Goal: Information Seeking & Learning: Learn about a topic

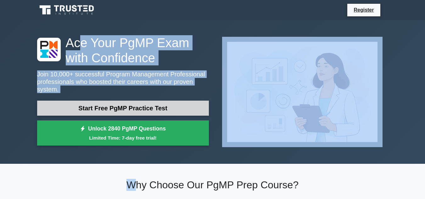
click at [156, 103] on link "Start Free PgMP Practice Test" at bounding box center [123, 108] width 172 height 15
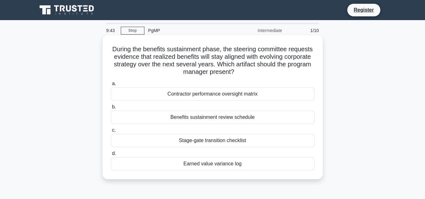
click at [214, 92] on div "Contractor performance oversight matrix" at bounding box center [213, 93] width 204 height 13
click at [111, 86] on input "a. Contractor performance oversight matrix" at bounding box center [111, 84] width 0 height 4
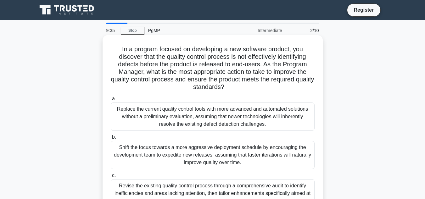
click at [190, 187] on div "Revise the existing quality control process through a comprehensive audit to id…" at bounding box center [213, 193] width 204 height 28
click at [111, 178] on input "c. Revise the existing quality control process through a comprehensive audit to…" at bounding box center [111, 176] width 0 height 4
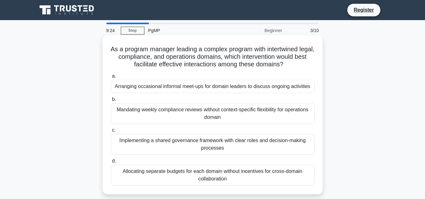
click at [211, 119] on div "Mandating weekly compliance reviews without context-specific flexibility for op…" at bounding box center [213, 113] width 204 height 21
click at [111, 102] on input "b. Mandating weekly compliance reviews without context-specific flexibility for…" at bounding box center [111, 100] width 0 height 4
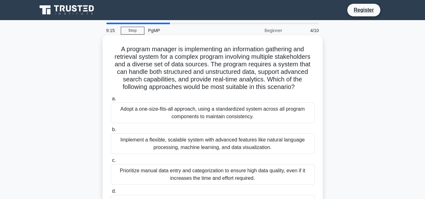
click at [247, 147] on div "Implement a flexible, scalable system with advanced features like natural langu…" at bounding box center [213, 143] width 204 height 21
click at [111, 132] on input "b. Implement a flexible, scalable system with advanced features like natural la…" at bounding box center [111, 130] width 0 height 4
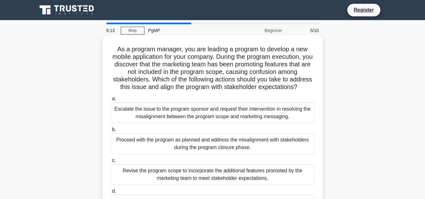
click at [258, 107] on div "Escalate the issue to the program sponsor and request their intervention in res…" at bounding box center [213, 113] width 204 height 21
click at [111, 101] on input "a. Escalate the issue to the program sponsor and request their intervention in …" at bounding box center [111, 99] width 0 height 4
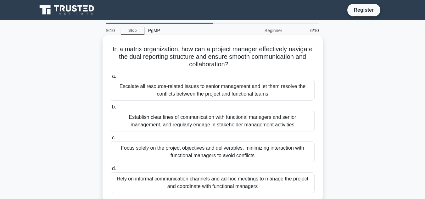
click at [233, 185] on div "Rely on informal communication channels and ad-hoc meetings to manage the proje…" at bounding box center [213, 182] width 204 height 21
click at [111, 171] on input "d. Rely on informal communication channels and ad-hoc meetings to manage the pr…" at bounding box center [111, 169] width 0 height 4
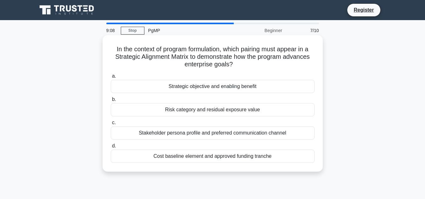
click at [244, 110] on div "Risk category and residual exposure value" at bounding box center [213, 109] width 204 height 13
click at [111, 102] on input "b. Risk category and residual exposure value" at bounding box center [111, 100] width 0 height 4
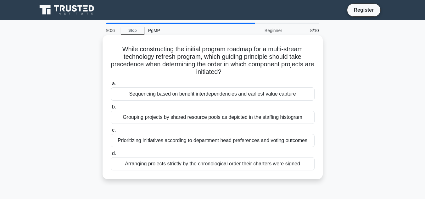
click at [231, 139] on div "Prioritizing initiatives according to department head preferences and voting ou…" at bounding box center [213, 140] width 204 height 13
click at [111, 132] on input "c. Prioritizing initiatives according to department head preferences and voting…" at bounding box center [111, 130] width 0 height 4
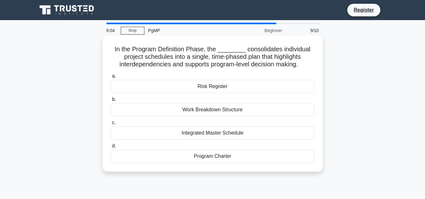
click at [221, 107] on div "Work Breakdown Structure" at bounding box center [213, 109] width 204 height 13
click at [111, 102] on input "b. Work Breakdown Structure" at bounding box center [111, 100] width 0 height 4
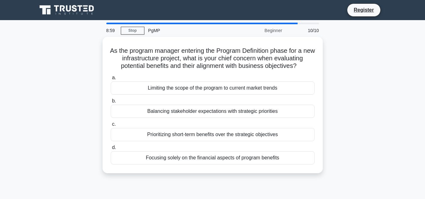
click at [221, 107] on div "Balancing stakeholder expectations with strategic priorities" at bounding box center [213, 111] width 204 height 13
click at [111, 103] on input "b. Balancing stakeholder expectations with strategic priorities" at bounding box center [111, 101] width 0 height 4
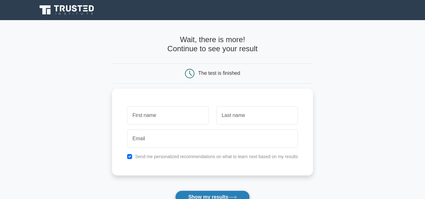
click at [199, 194] on button "Show my results" at bounding box center [212, 197] width 74 height 13
